Goal: Information Seeking & Learning: Learn about a topic

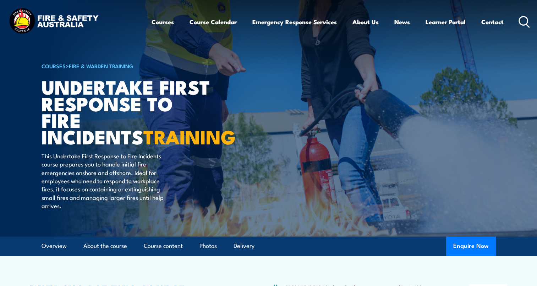
click at [518, 20] on div "Courses Course Calendar Emergency Response Services Services Overview Emergency…" at bounding box center [341, 21] width 379 height 31
click at [523, 24] on icon at bounding box center [524, 22] width 11 height 12
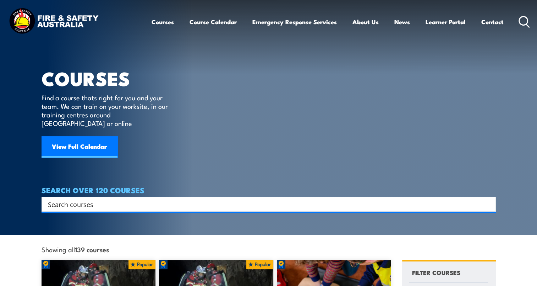
click at [75, 199] on input "Search input" at bounding box center [264, 204] width 433 height 11
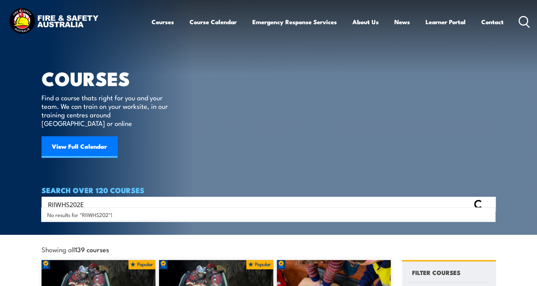
type input "RIIWHS202E"
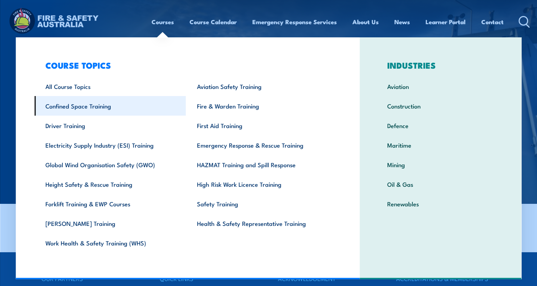
click at [77, 107] on link "Confined Space Training" at bounding box center [110, 106] width 152 height 20
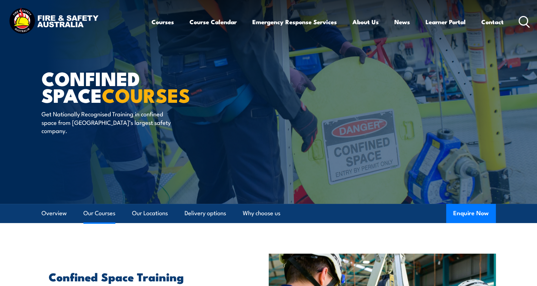
click at [112, 210] on link "Our Courses" at bounding box center [99, 212] width 32 height 19
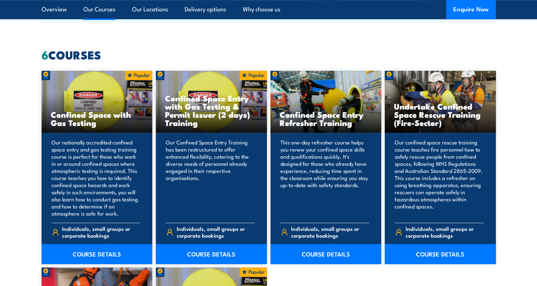
scroll to position [538, 0]
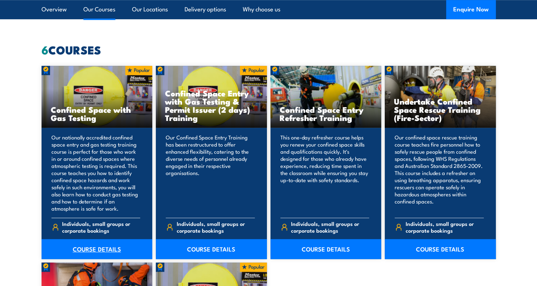
click at [93, 250] on link "COURSE DETAILS" at bounding box center [97, 249] width 111 height 20
